Goal: Find specific page/section: Find specific page/section

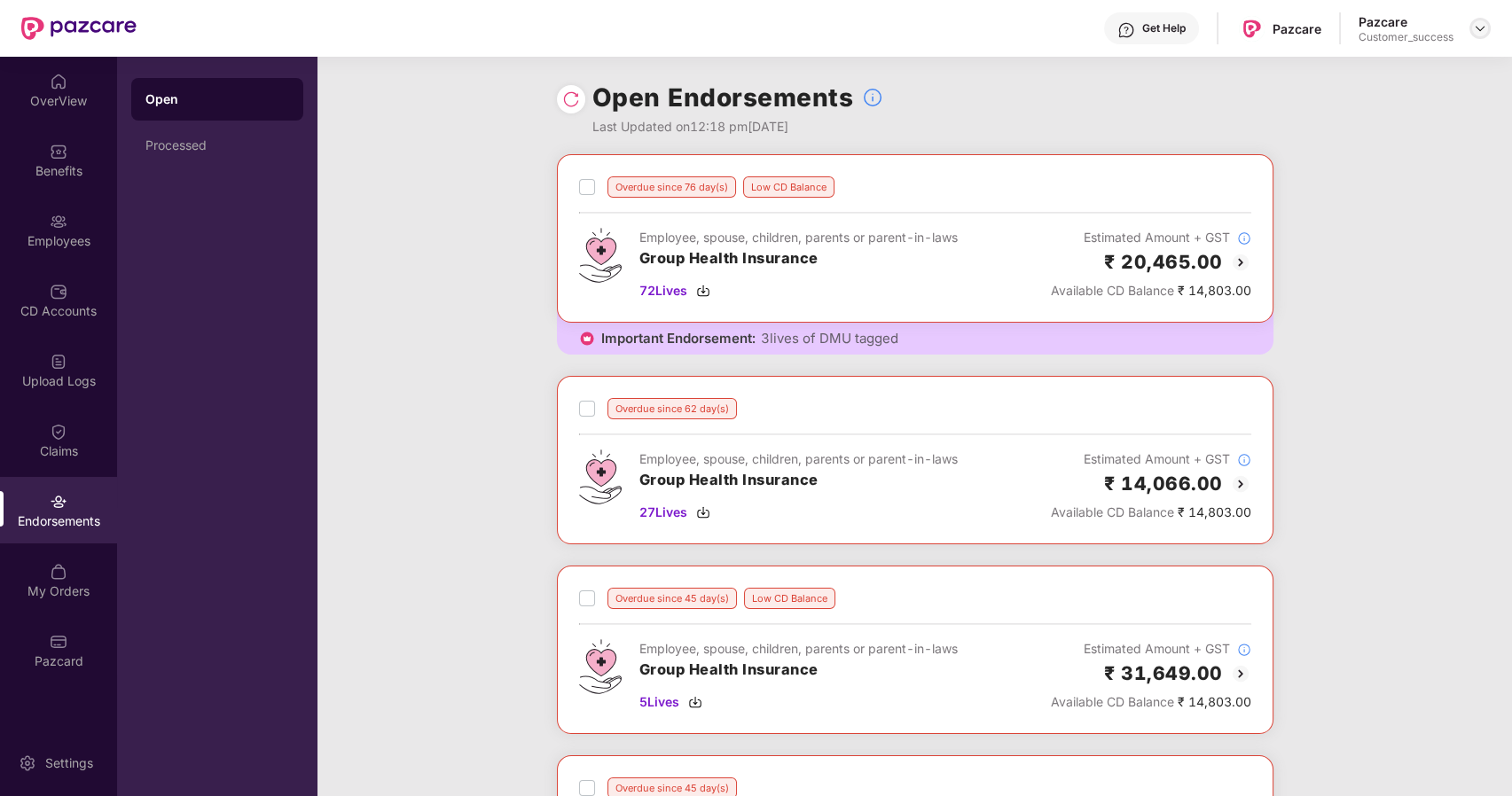
click at [1476, 27] on img at bounding box center [1481, 29] width 14 height 14
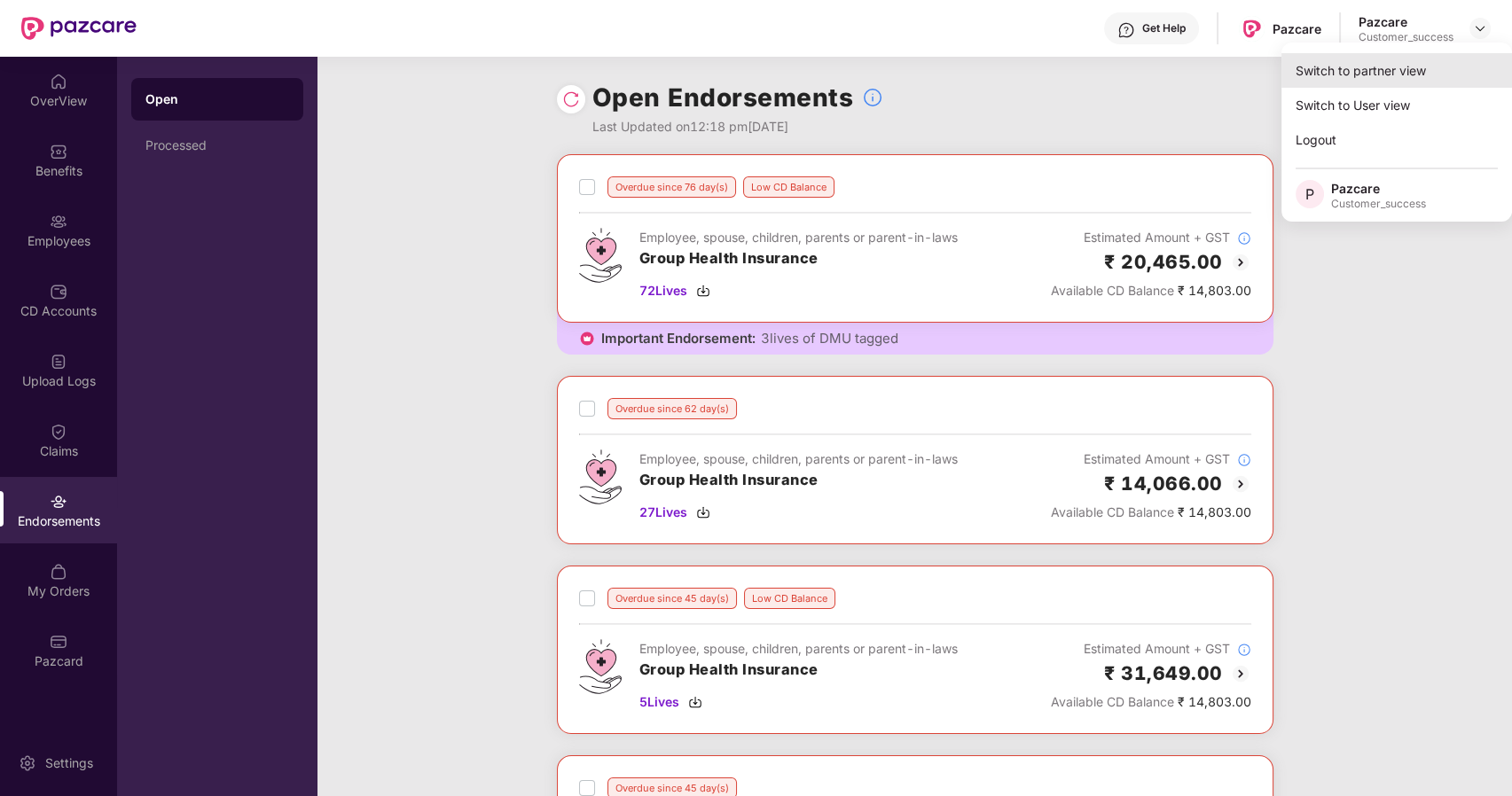
click at [1379, 67] on div "Switch to partner view" at bounding box center [1396, 70] width 230 height 35
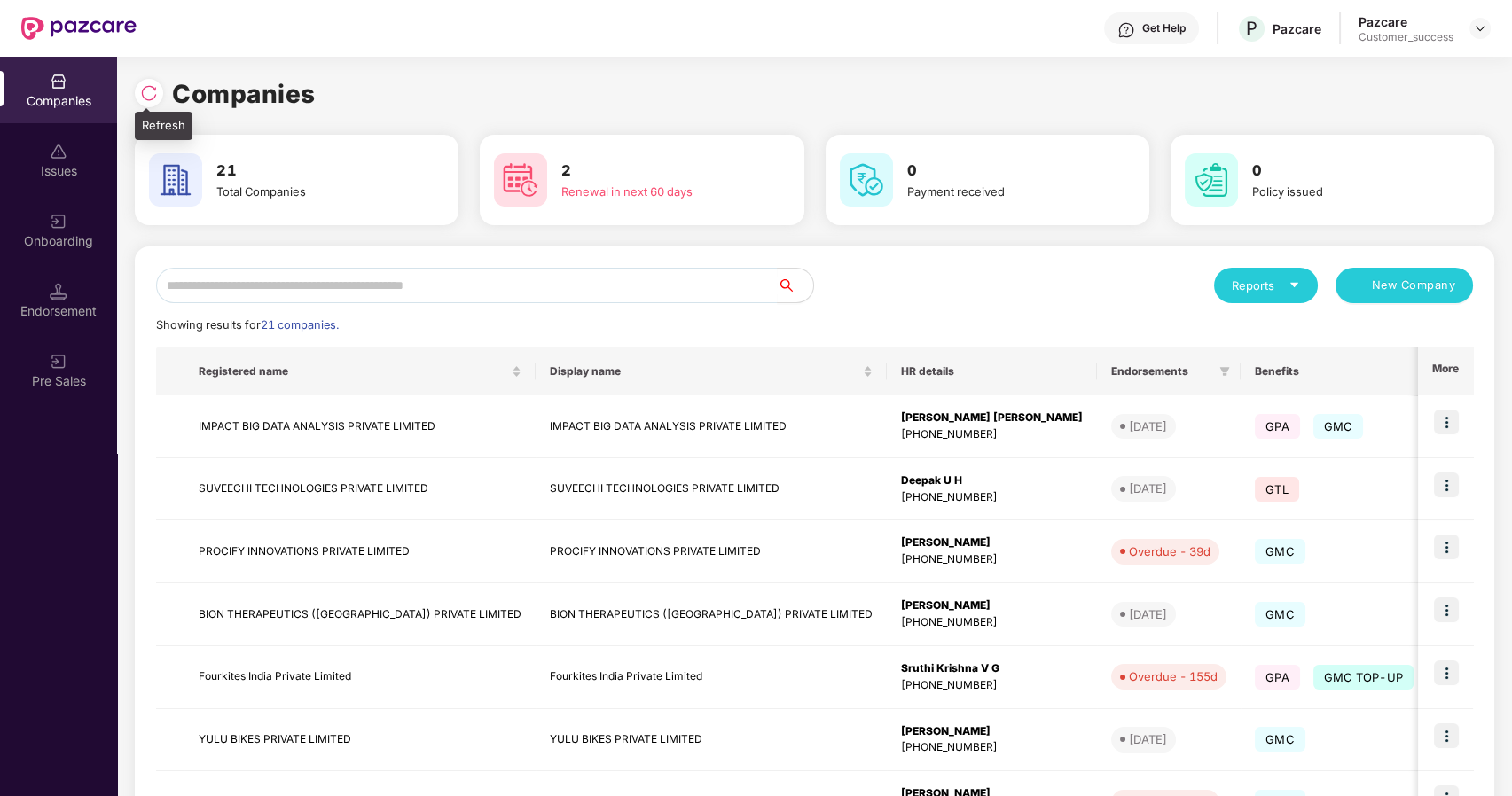
click at [145, 91] on img at bounding box center [149, 93] width 18 height 18
click at [218, 281] on input "text" at bounding box center [466, 286] width 621 height 36
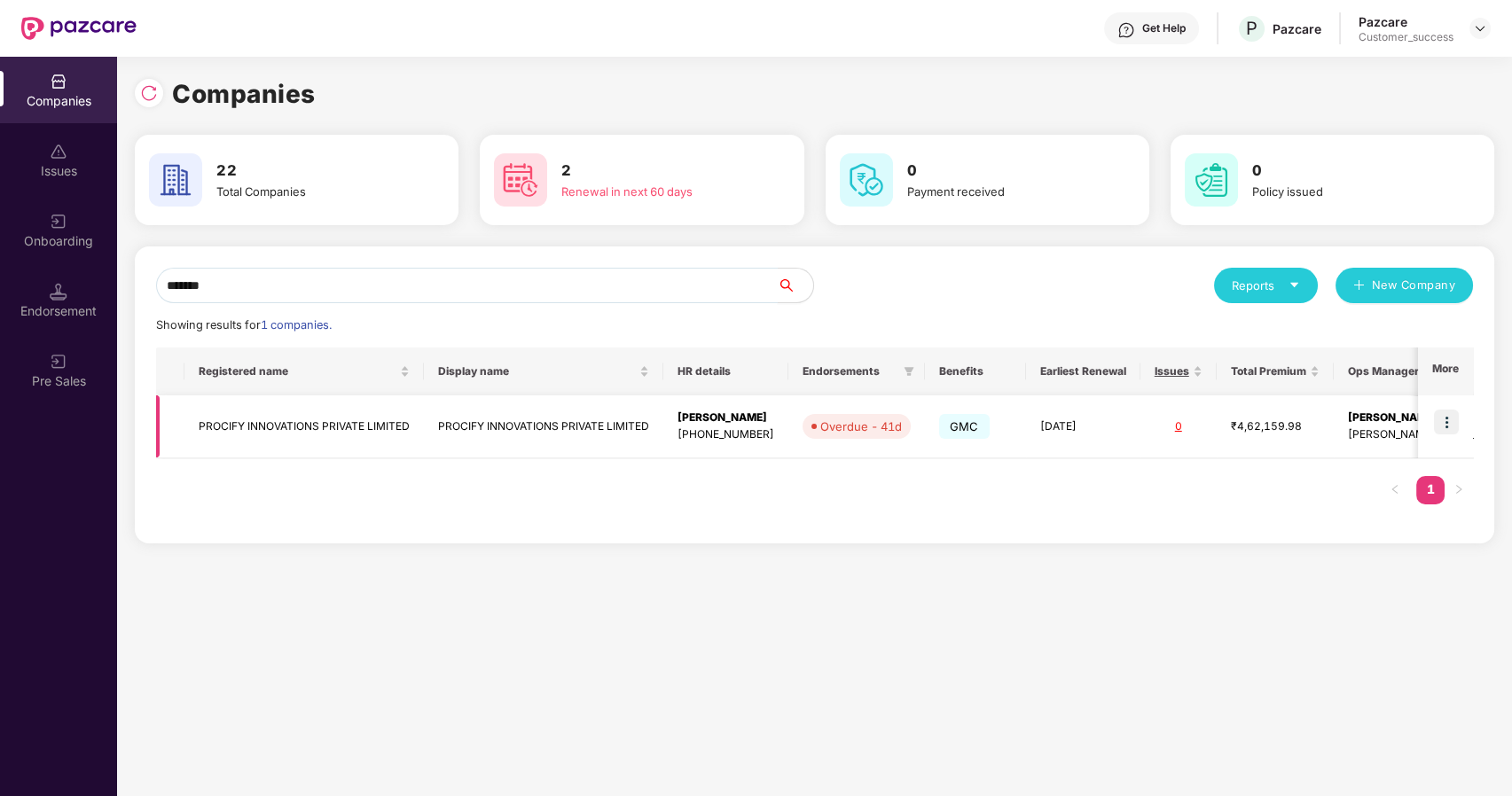
type input "*******"
click at [1451, 413] on img at bounding box center [1447, 422] width 25 height 25
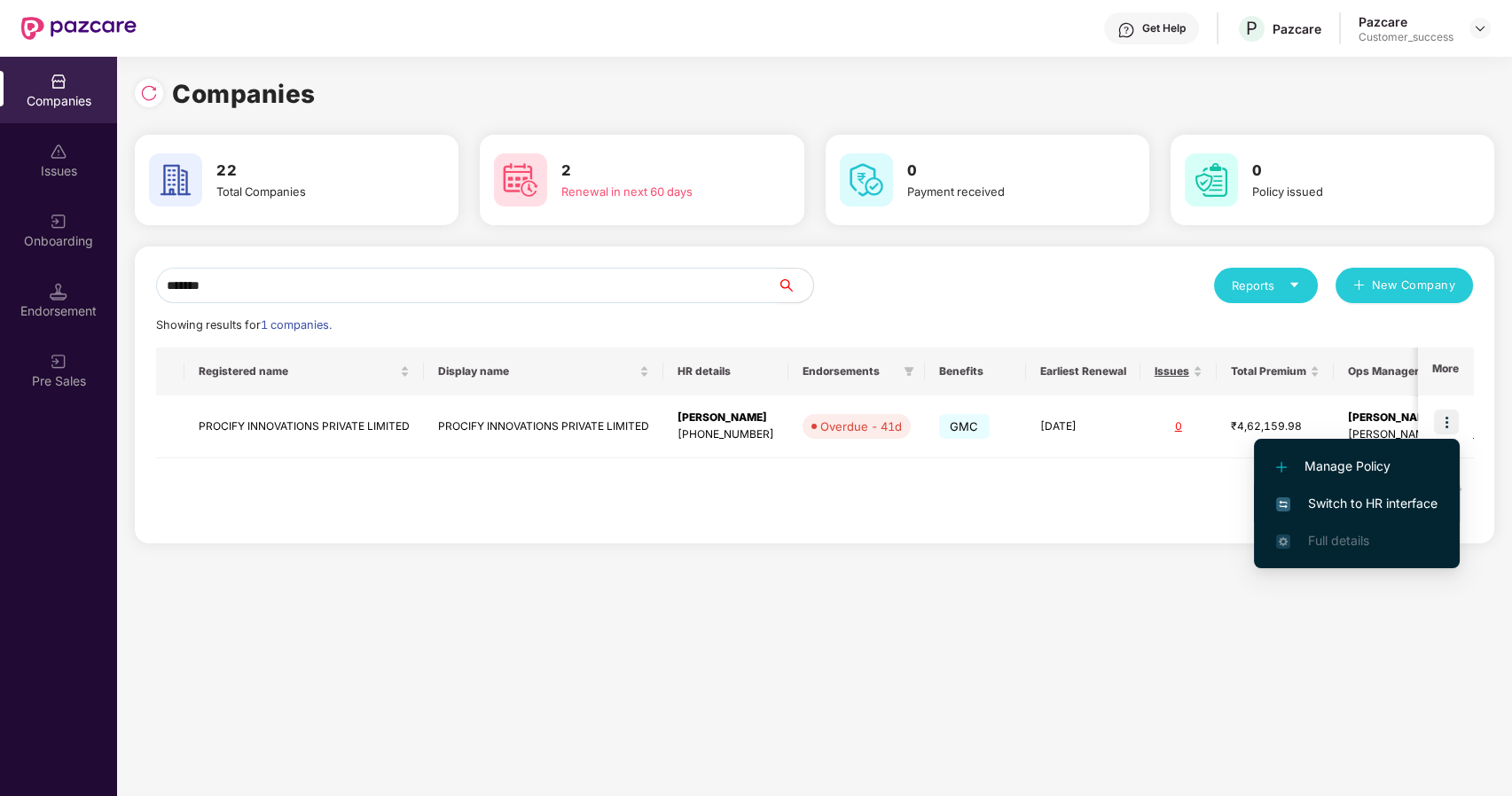
click at [1340, 506] on span "Switch to HR interface" at bounding box center [1357, 504] width 161 height 20
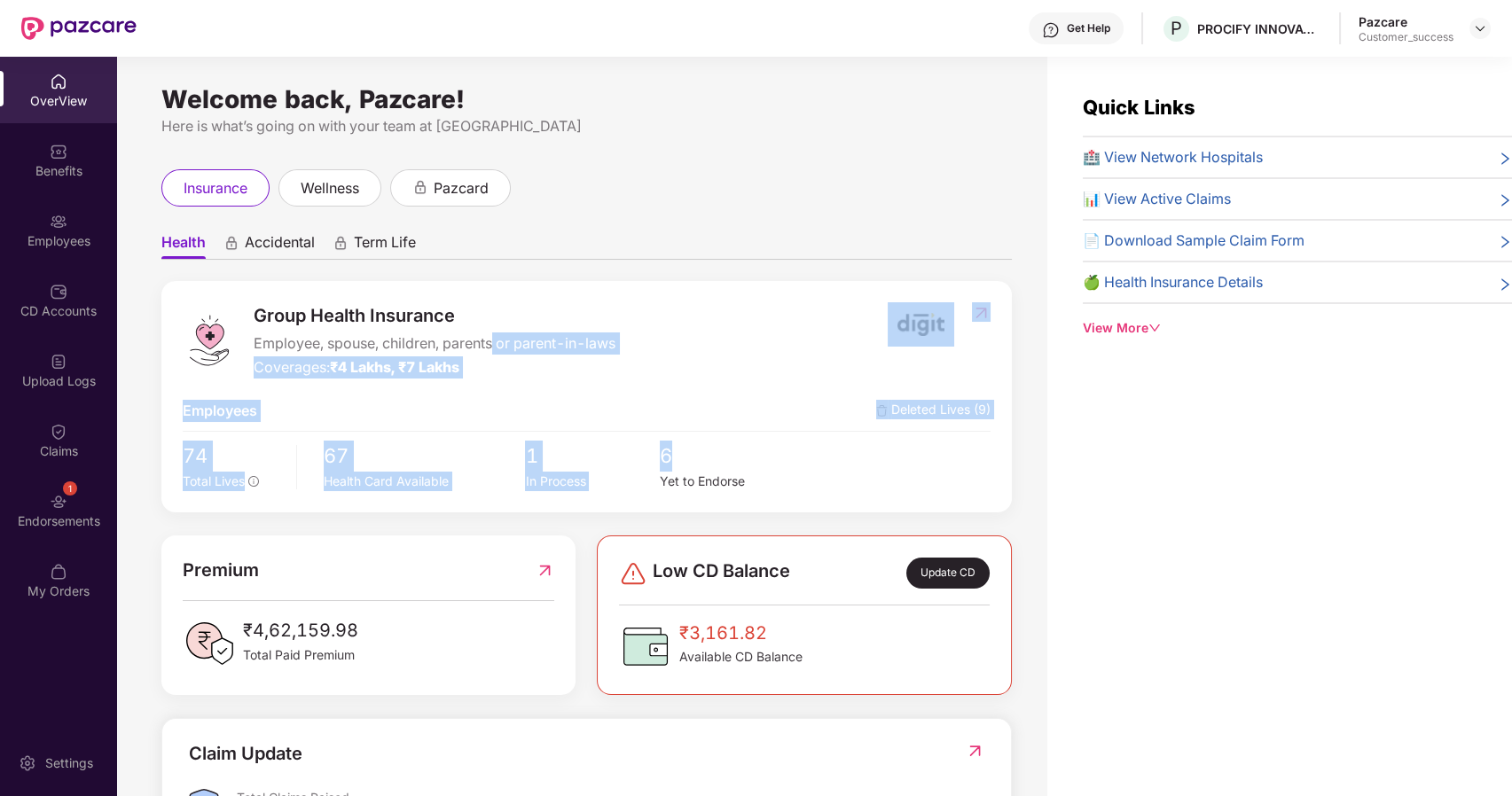
drag, startPoint x: 788, startPoint y: 437, endPoint x: 493, endPoint y: 335, distance: 312.1
click at [493, 335] on div "Group Health Insurance Employee, spouse, children, parents or parent-in-laws Co…" at bounding box center [587, 396] width 850 height 231
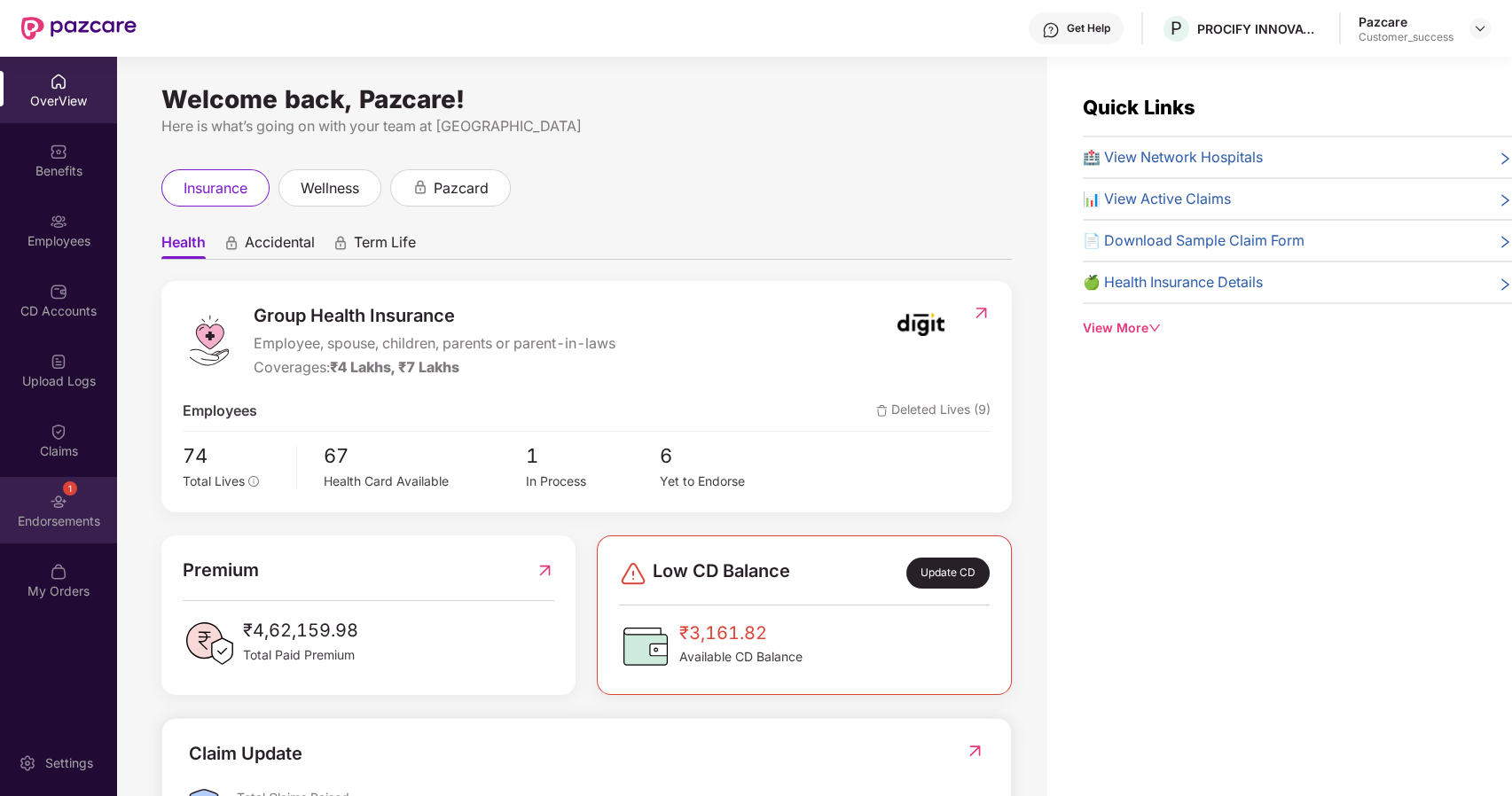
click at [59, 513] on div "Endorsements" at bounding box center [58, 522] width 117 height 18
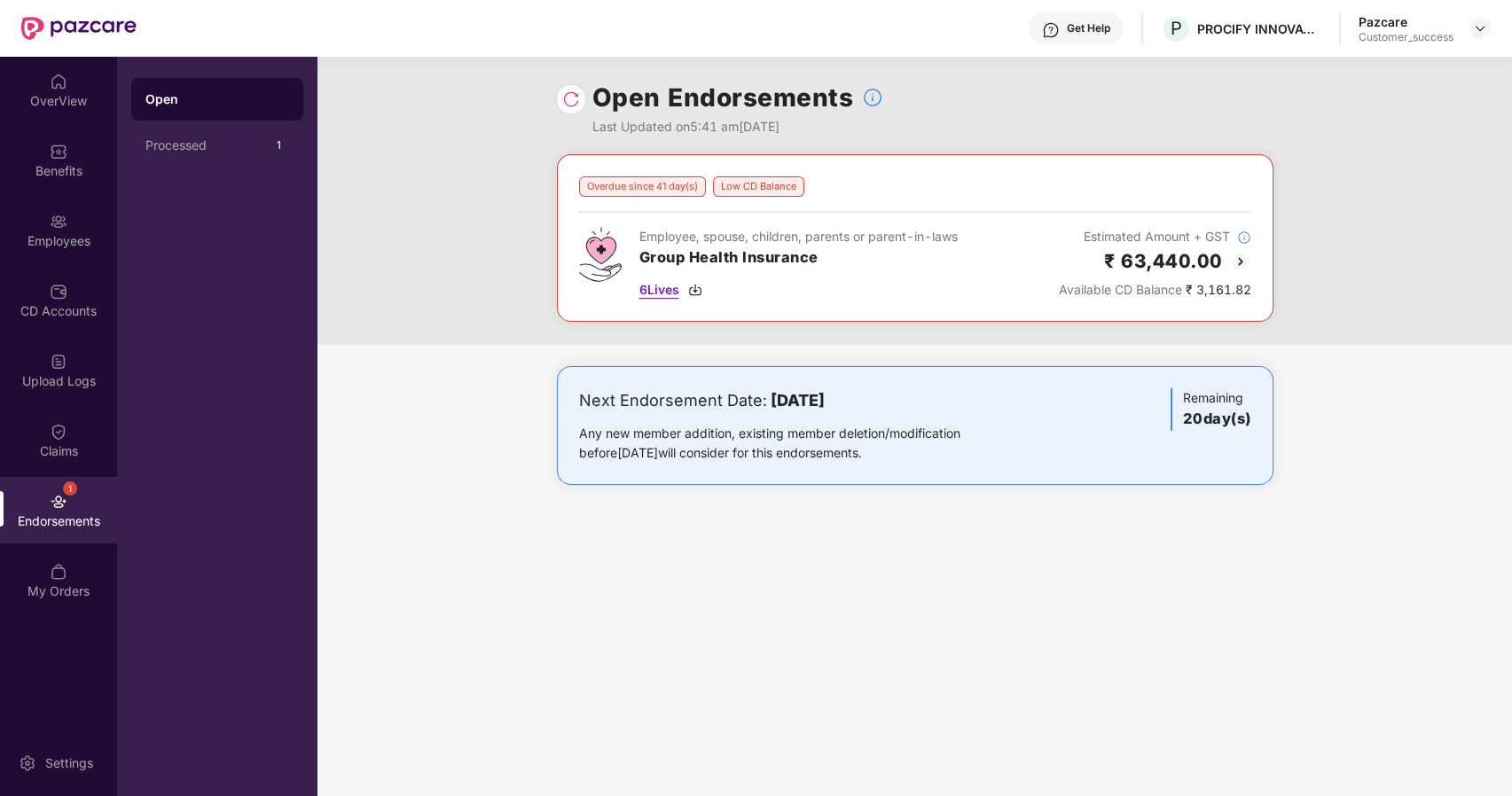
click at [660, 285] on span "6 Lives" at bounding box center [659, 290] width 40 height 20
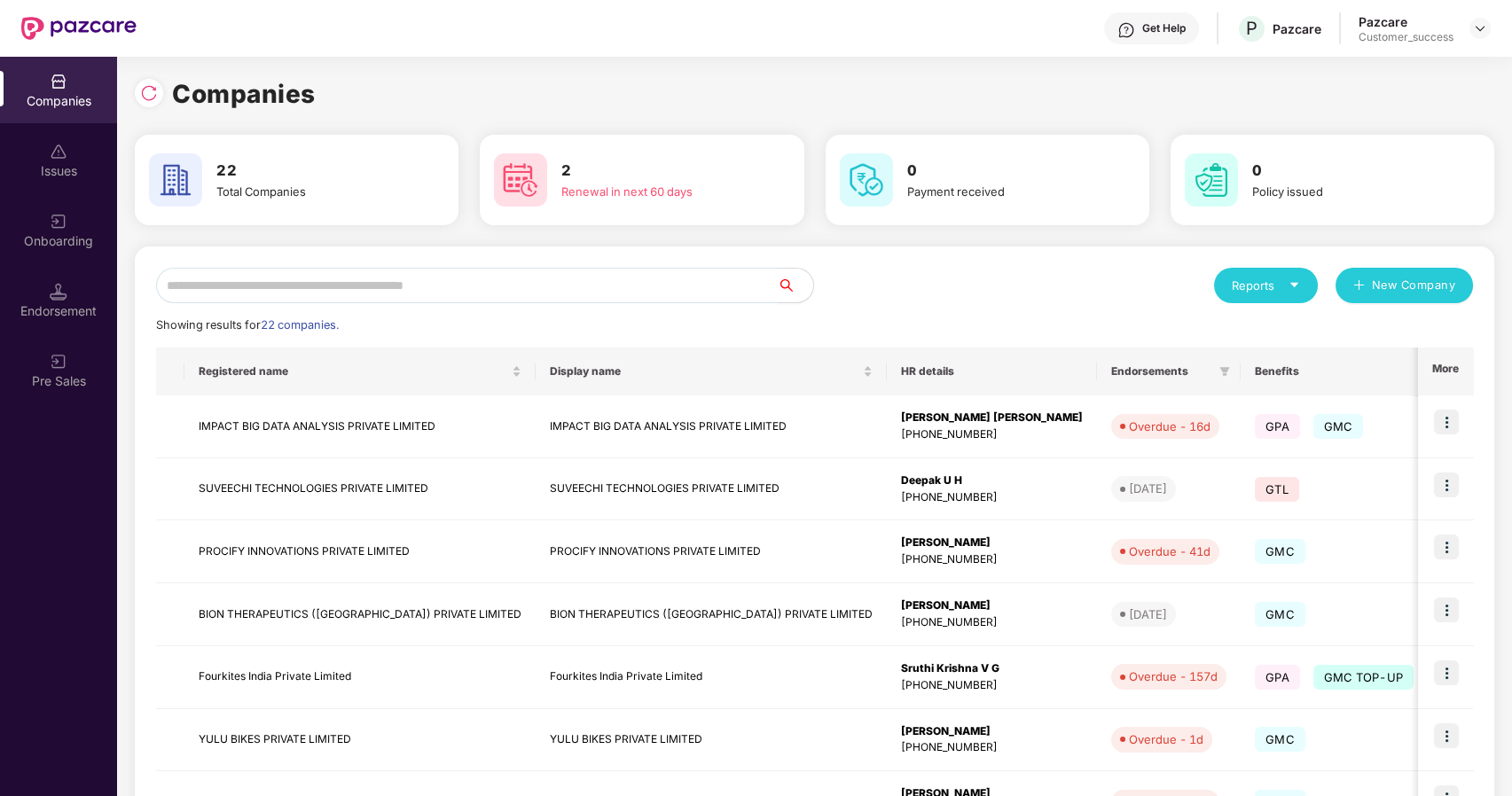
click at [227, 279] on input "text" at bounding box center [466, 286] width 621 height 36
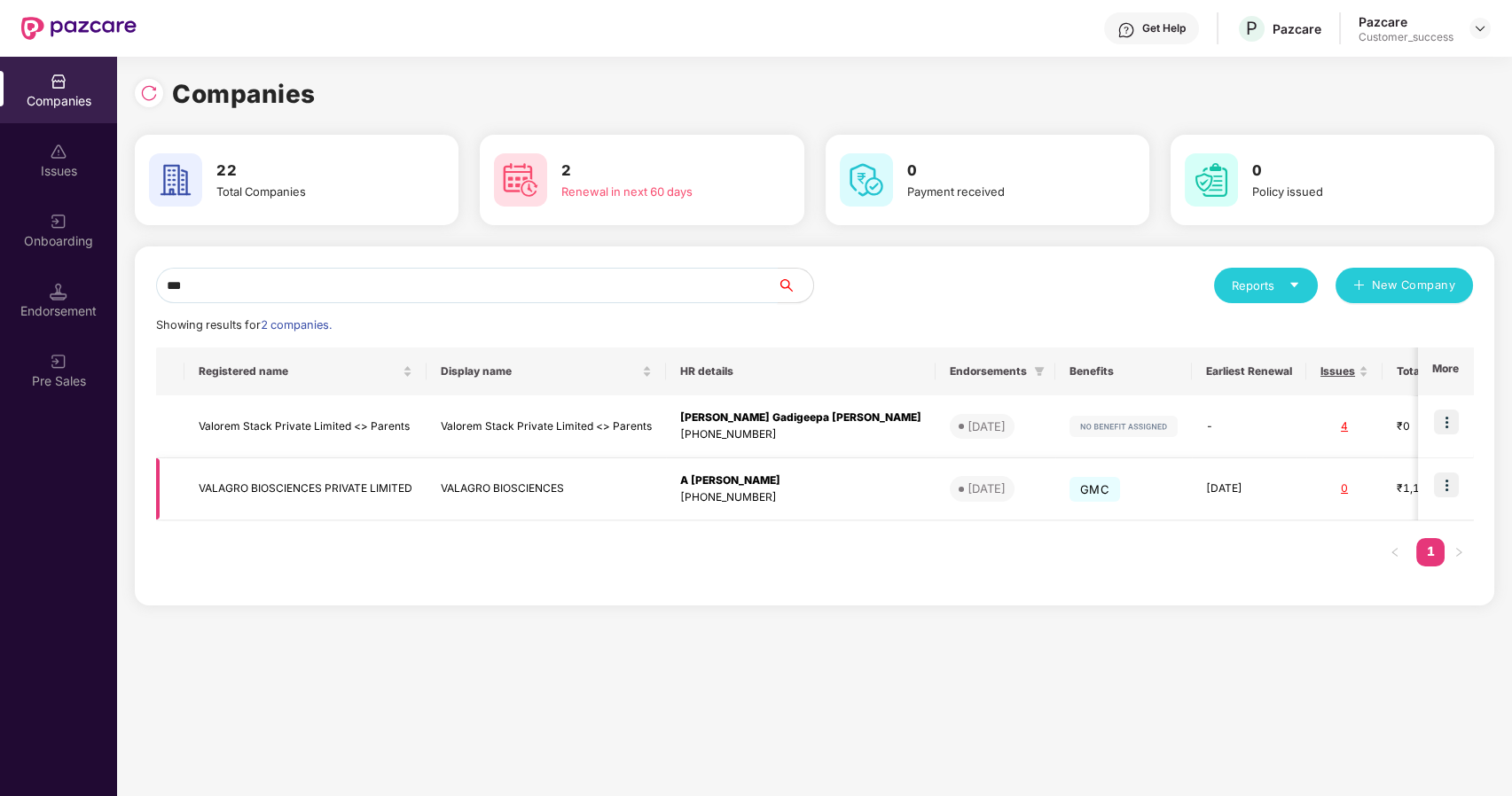
type input "***"
click at [218, 481] on td "VALAGRO BIOSCIENCES PRIVATE LIMITED" at bounding box center [306, 489] width 242 height 63
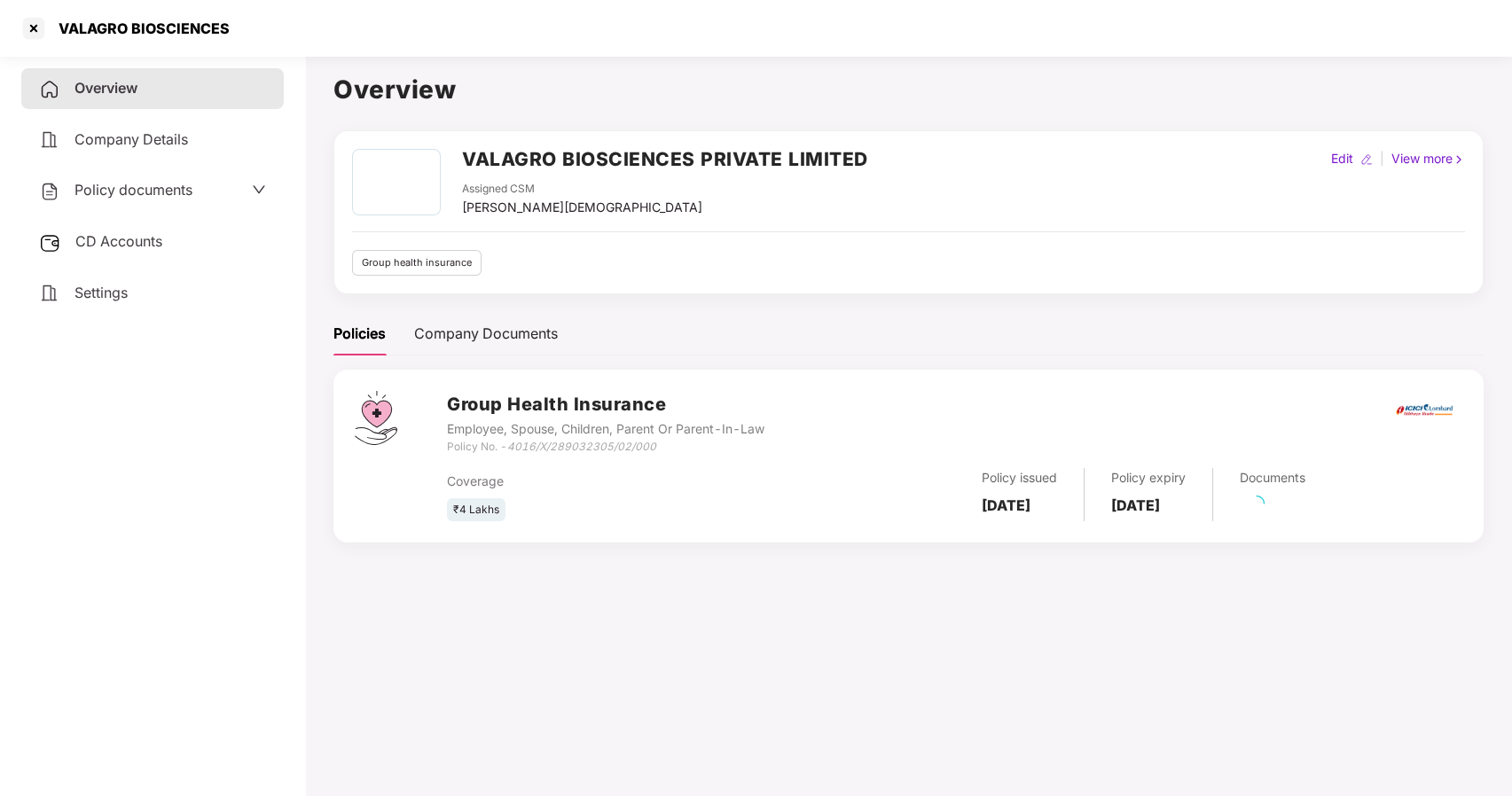
click at [100, 184] on span "Policy documents" at bounding box center [134, 190] width 118 height 18
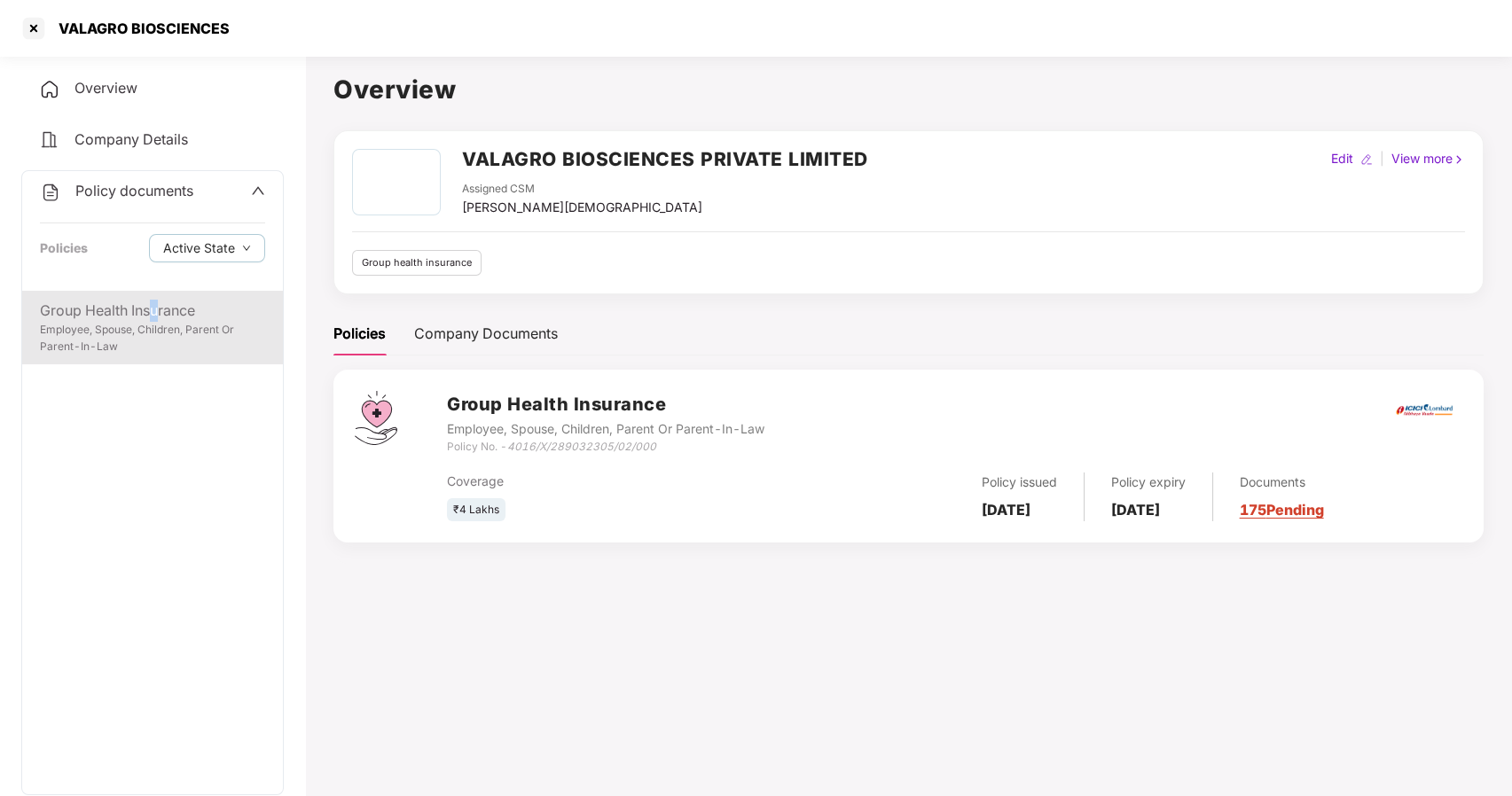
click at [156, 307] on div "Group Health Insurance" at bounding box center [152, 310] width 225 height 22
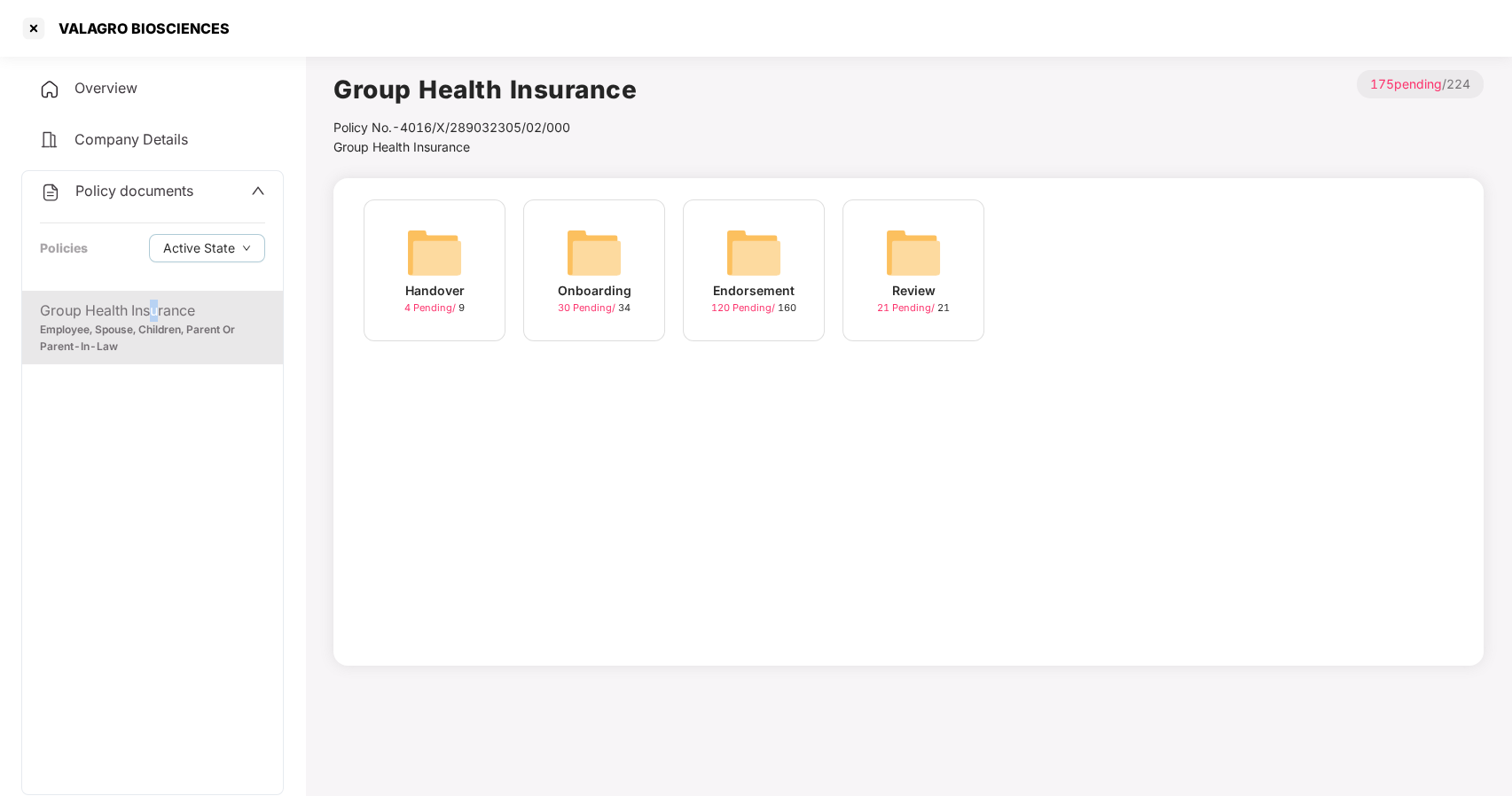
click at [585, 252] on img at bounding box center [594, 252] width 56 height 56
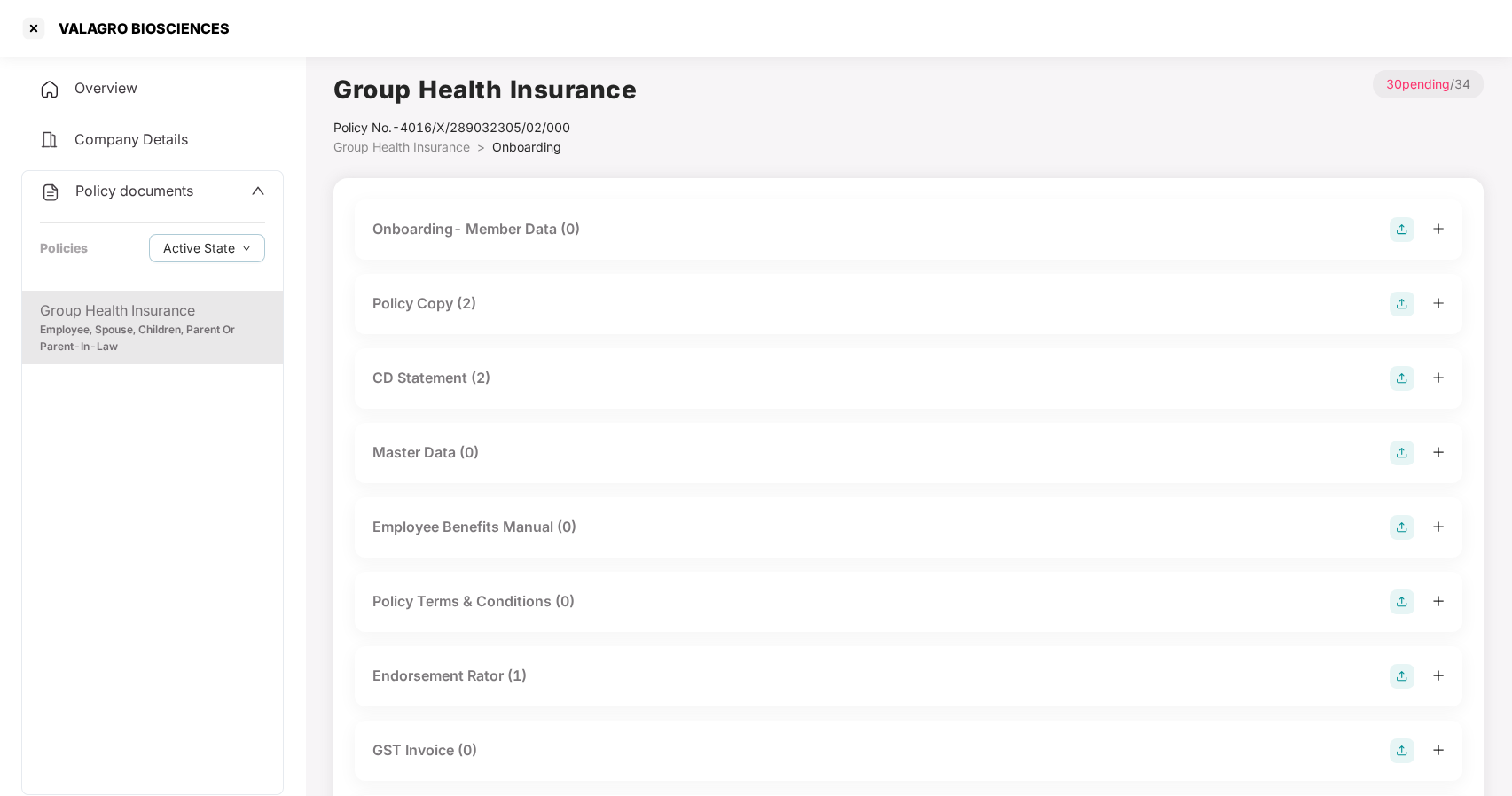
click at [426, 308] on div "Policy Copy (2)" at bounding box center [424, 303] width 104 height 22
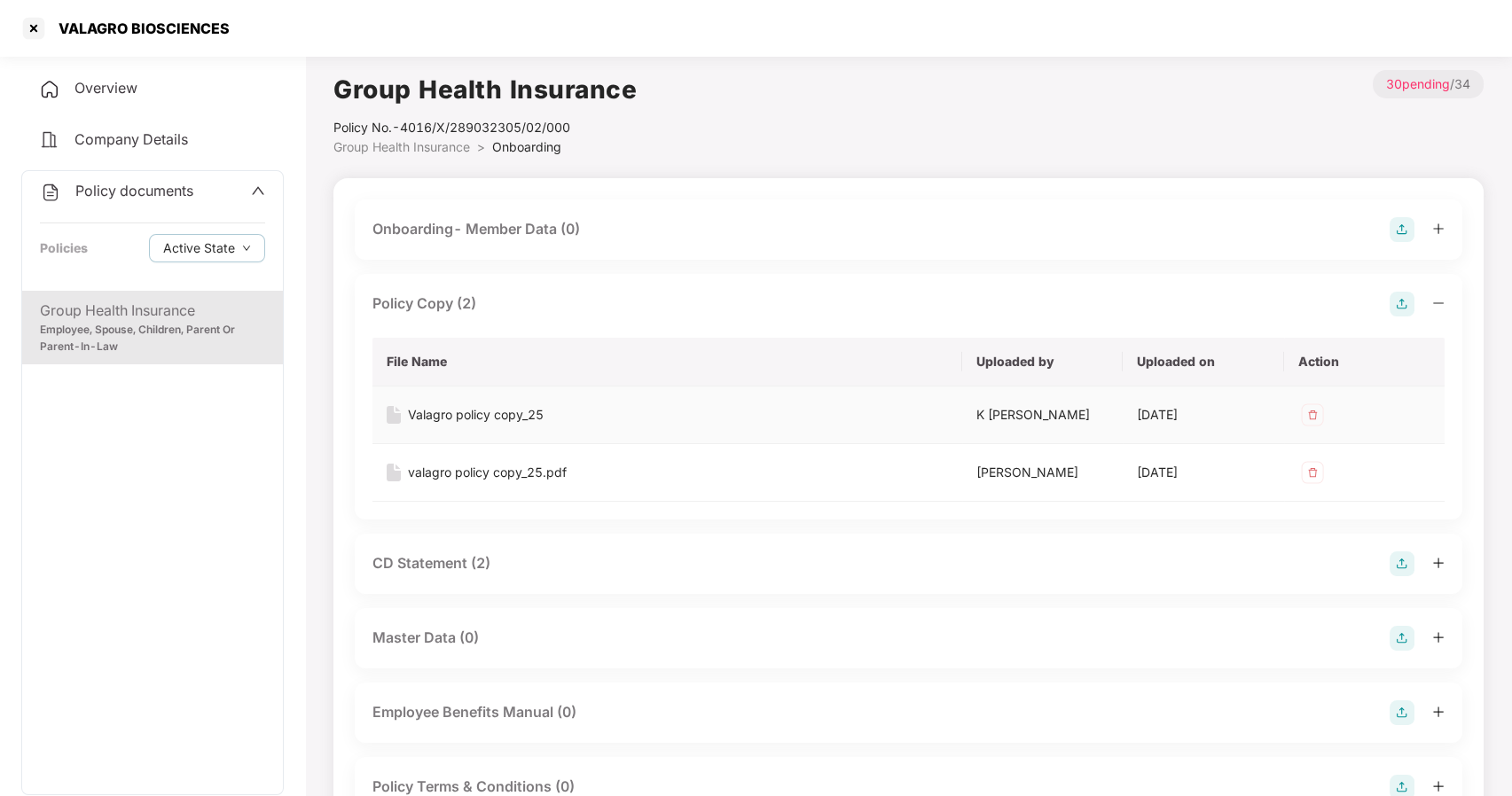
click at [455, 419] on div "Valagro policy copy_25" at bounding box center [475, 415] width 135 height 20
